Goal: Task Accomplishment & Management: Manage account settings

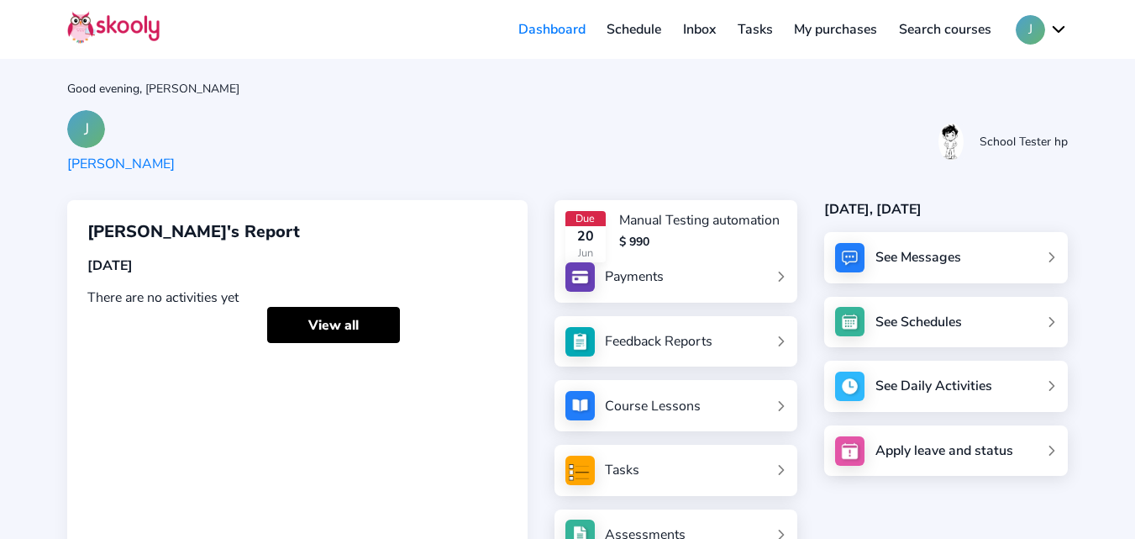
click at [1038, 30] on button "J" at bounding box center [1042, 29] width 52 height 29
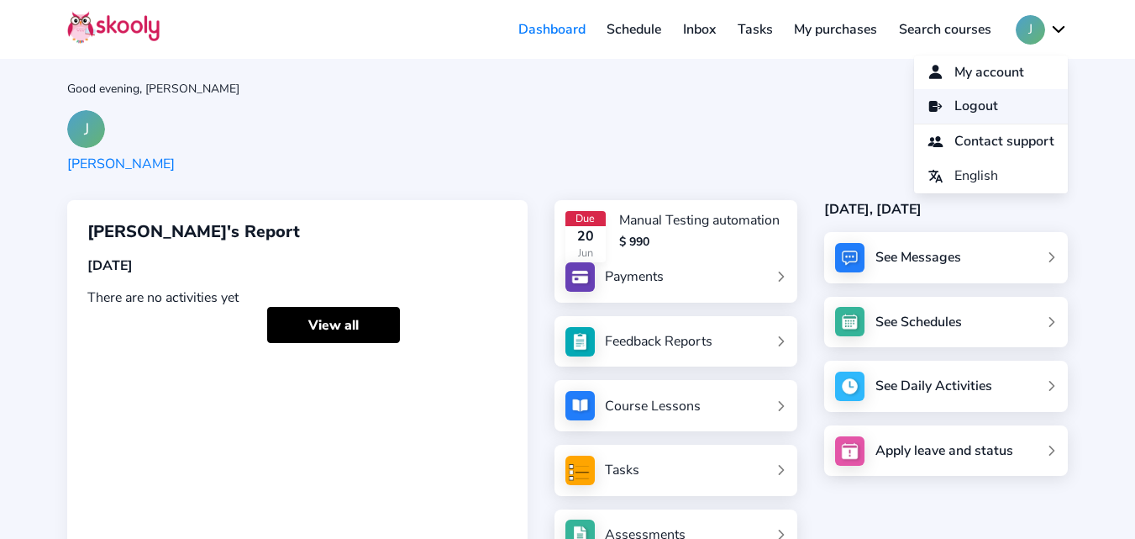
click at [969, 118] on span "Logout" at bounding box center [977, 106] width 44 height 24
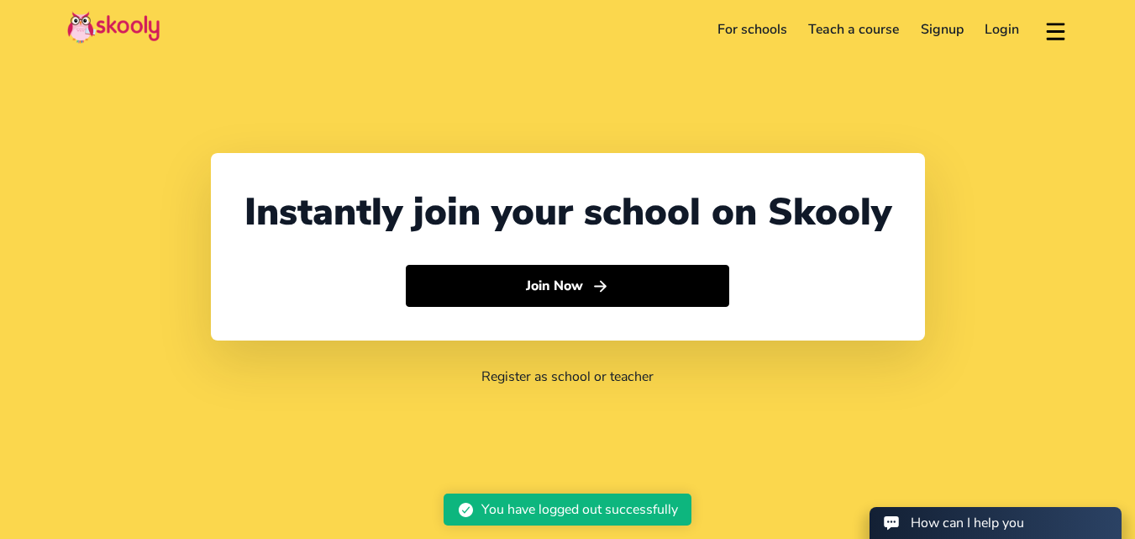
select select "91"
select select "[GEOGRAPHIC_DATA]"
select select "[GEOGRAPHIC_DATA]/[GEOGRAPHIC_DATA]"
click at [995, 23] on link "Login" at bounding box center [1003, 29] width 56 height 27
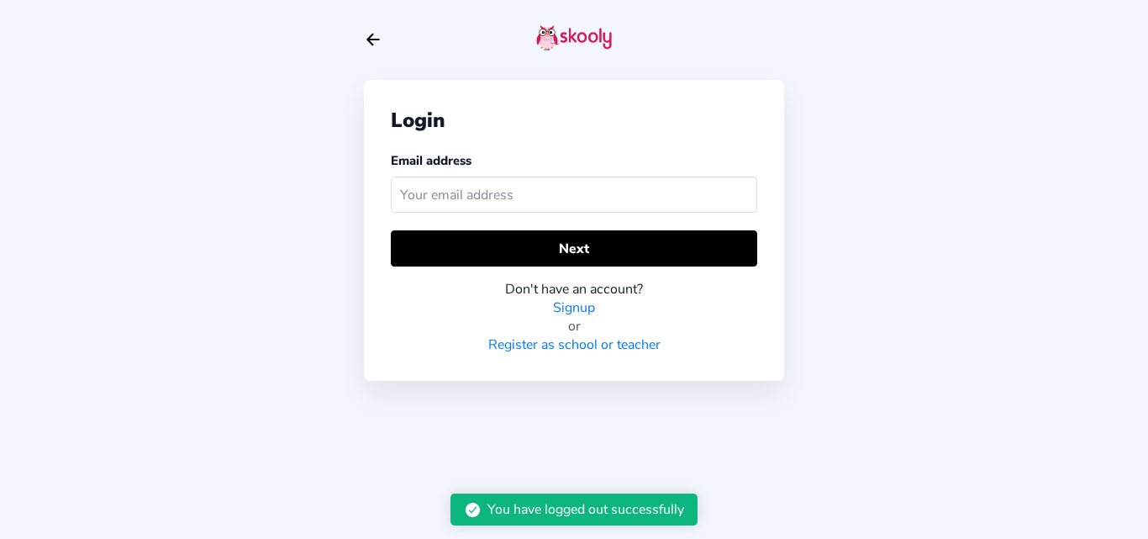
click at [493, 196] on input "text" at bounding box center [574, 194] width 366 height 36
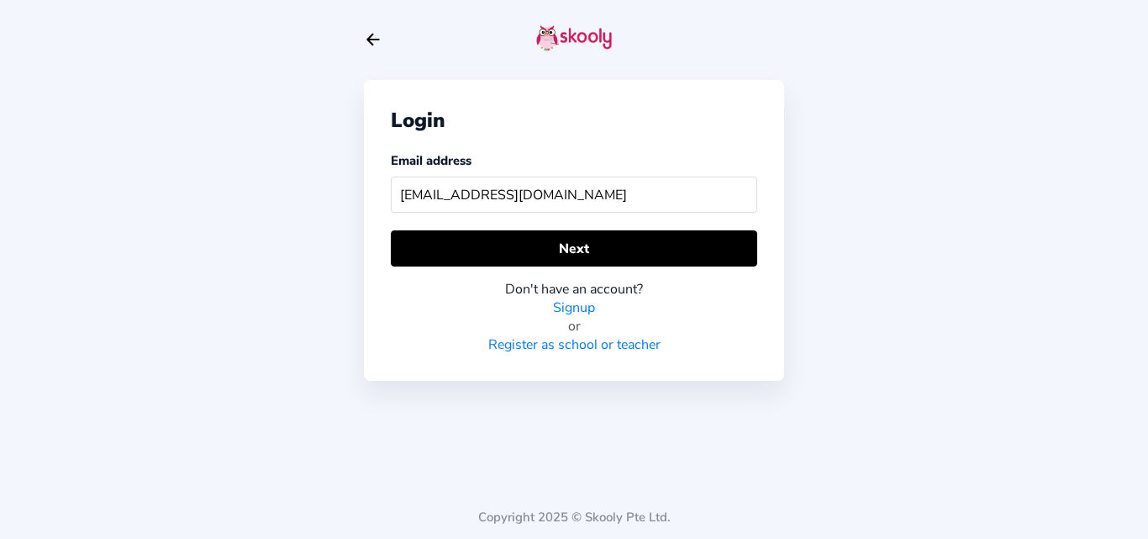
type input "[EMAIL_ADDRESS][DOMAIN_NAME]"
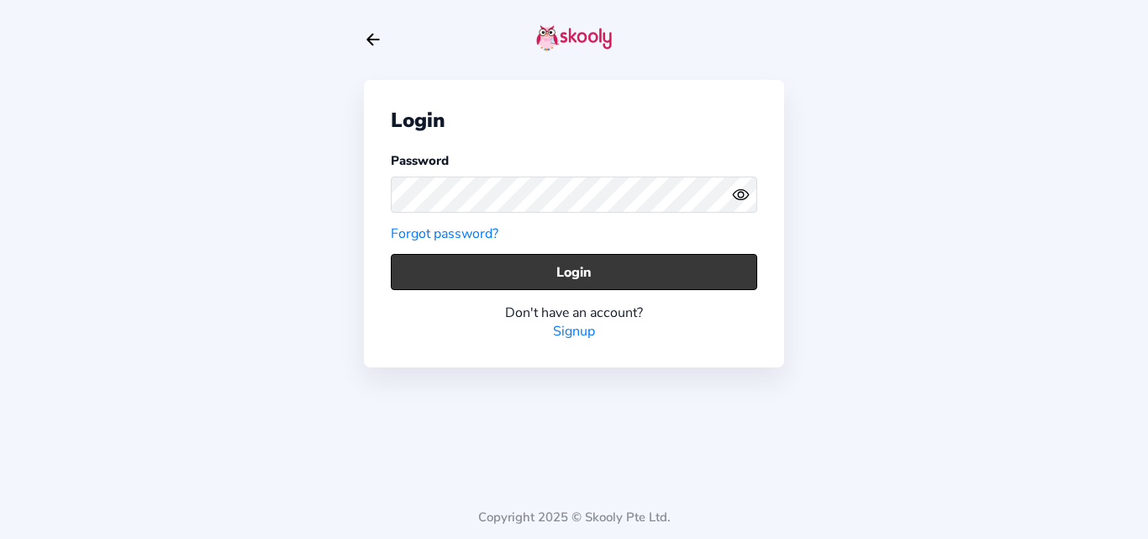
click at [456, 261] on button "Login" at bounding box center [574, 272] width 366 height 36
